Goal: Find specific page/section: Find specific page/section

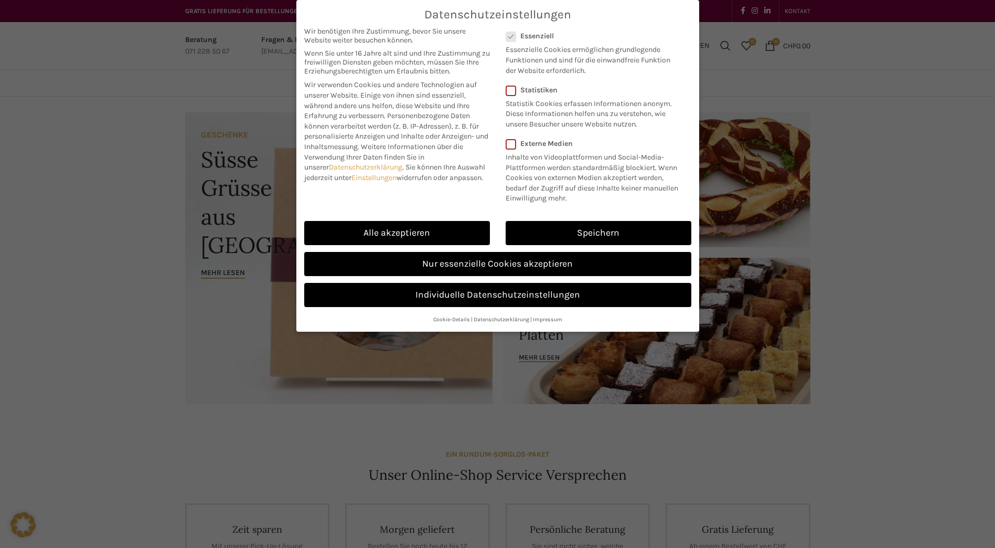
click at [545, 228] on link "Speichern" at bounding box center [599, 233] width 186 height 24
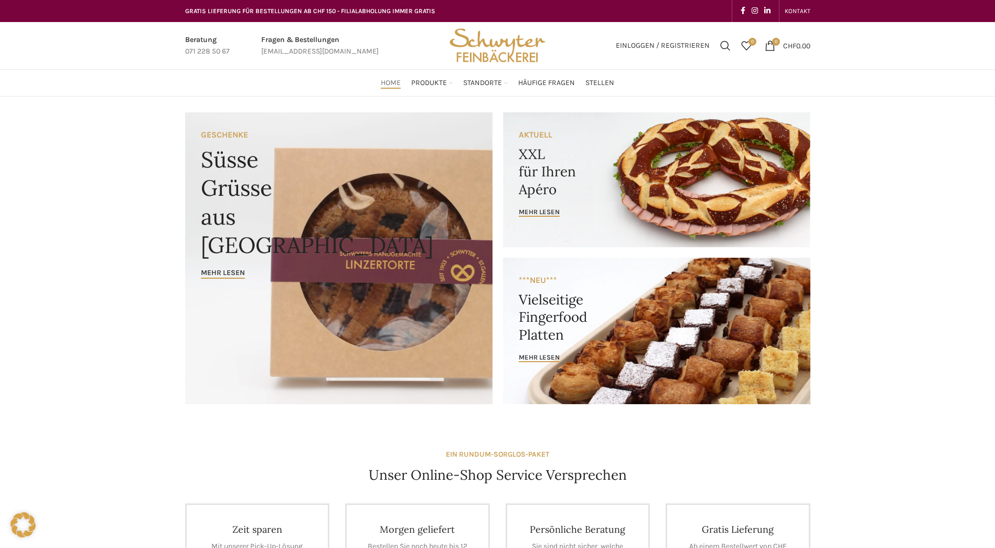
click at [426, 216] on link "Neugasse" at bounding box center [450, 225] width 89 height 18
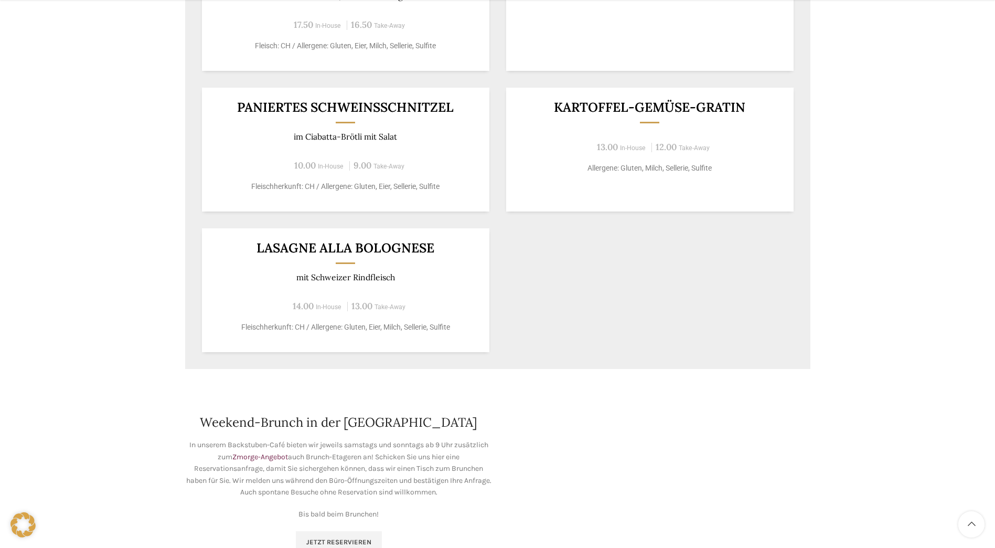
scroll to position [1049, 0]
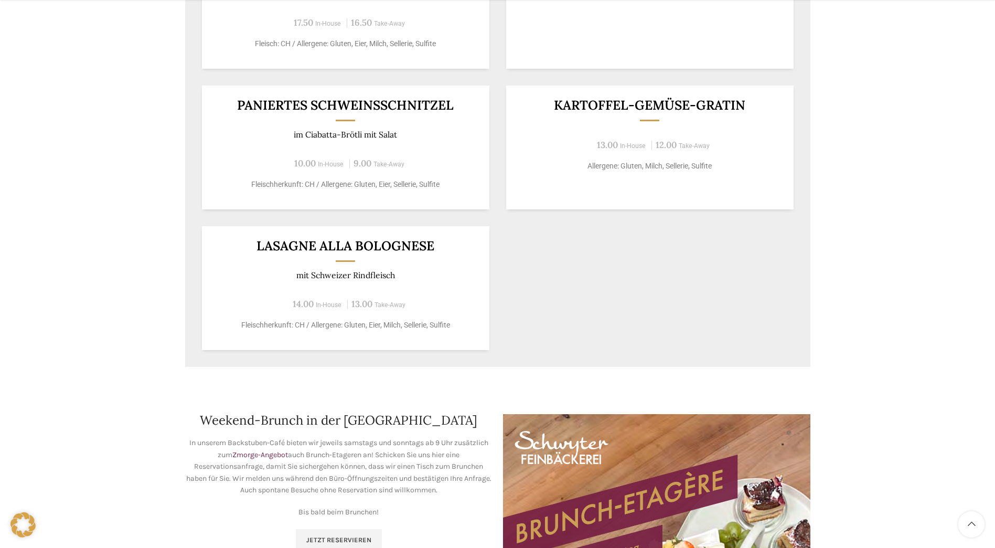
drag, startPoint x: 265, startPoint y: 255, endPoint x: 435, endPoint y: 258, distance: 169.4
click at [435, 258] on div "Lasagne alla Bolognese mit Schweizer Rindfleisch 14.00 In-House 13.00 Take-Away…" at bounding box center [345, 288] width 287 height 124
drag, startPoint x: 244, startPoint y: 258, endPoint x: 219, endPoint y: 258, distance: 24.6
click at [219, 258] on div "Lasagne alla Bolognese mit Schweizer Rindfleisch 14.00 In-House 13.00 Take-Away…" at bounding box center [345, 288] width 287 height 124
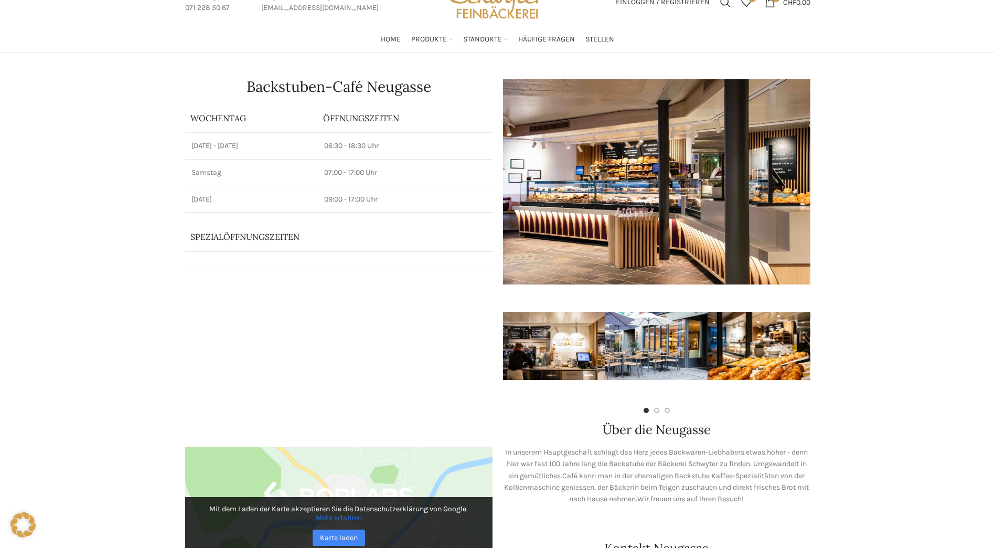
scroll to position [0, 0]
